Goal: Task Accomplishment & Management: Use online tool/utility

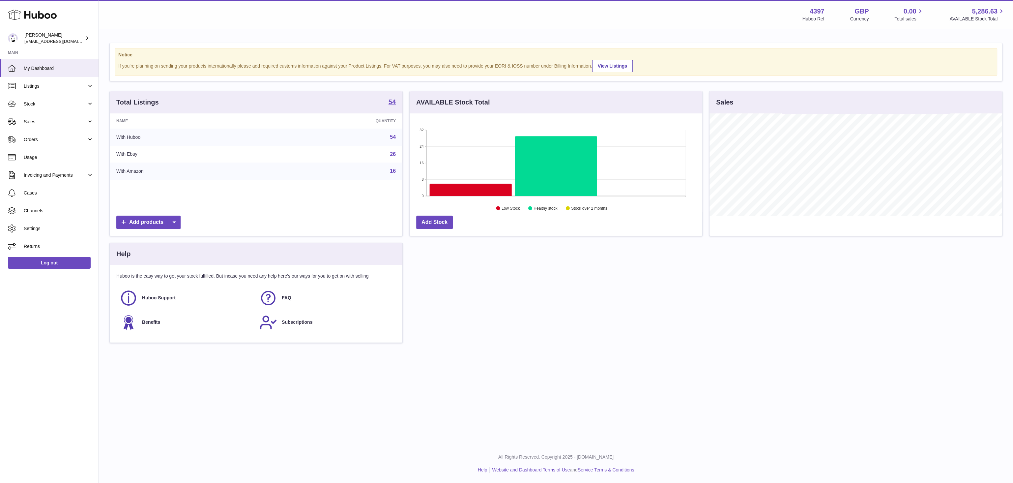
scroll to position [103, 293]
click at [58, 137] on span "Orders" at bounding box center [55, 139] width 63 height 6
click at [44, 171] on span "Add Manual Order" at bounding box center [59, 172] width 70 height 6
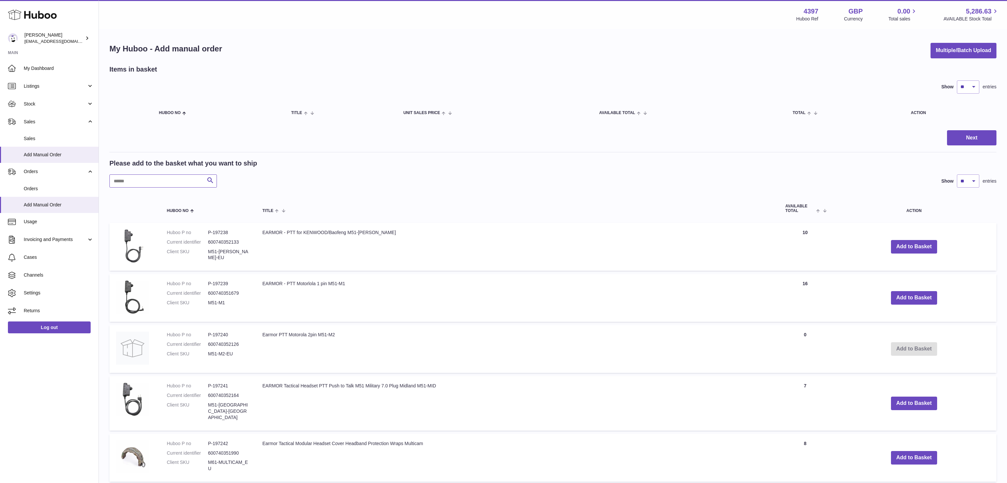
click at [157, 184] on input "text" at bounding box center [162, 180] width 107 height 13
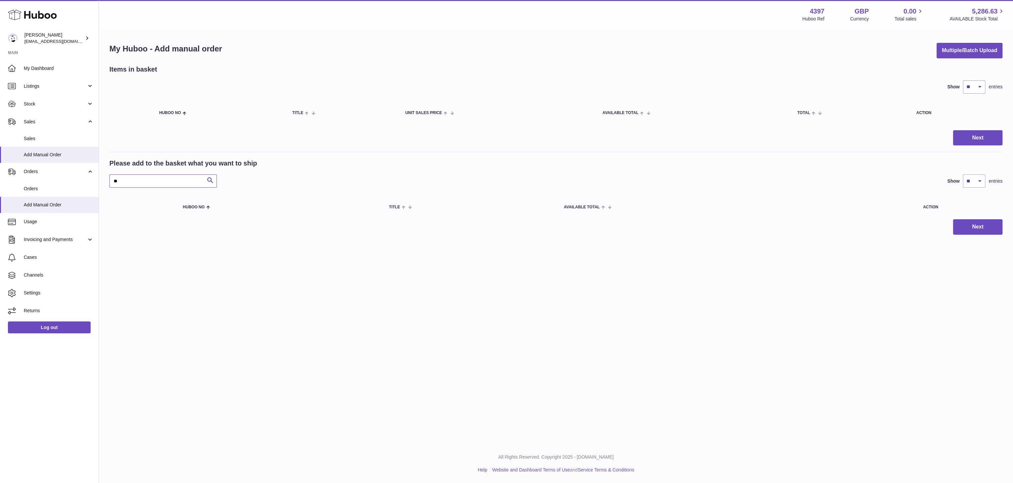
type input "*"
type input "****"
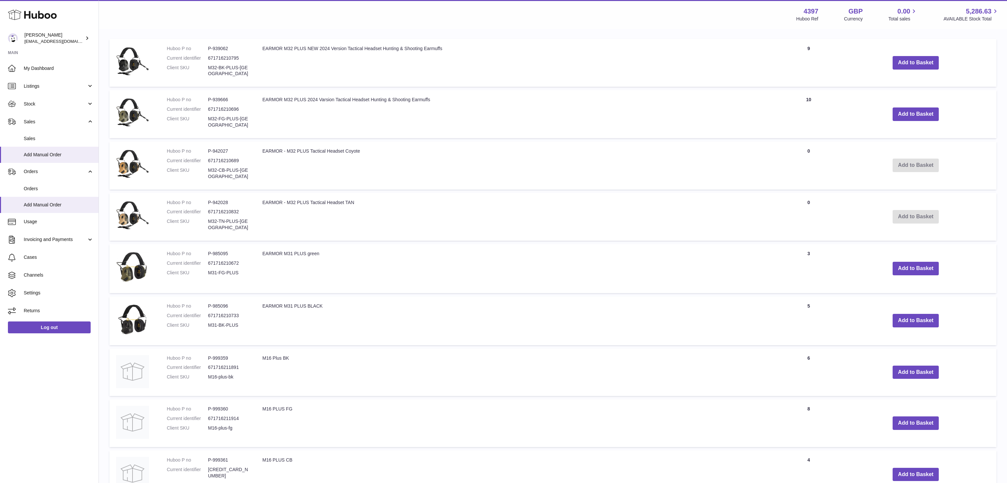
scroll to position [275, 0]
